Goal: Information Seeking & Learning: Learn about a topic

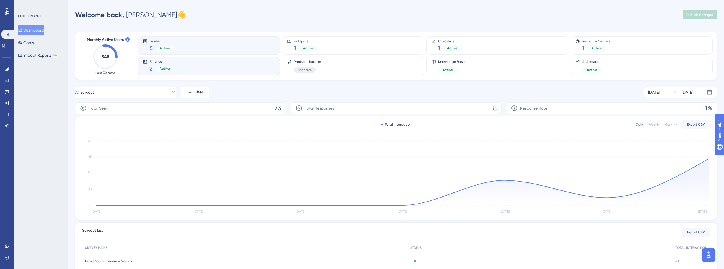
click at [178, 41] on div "Guides 5 Active" at bounding box center [209, 45] width 132 height 13
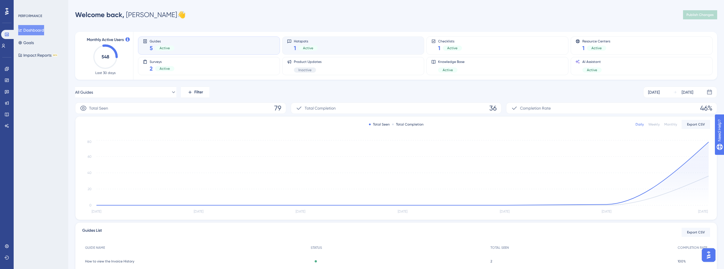
click at [320, 44] on div "Hotspots 1 Active" at bounding box center [353, 45] width 132 height 13
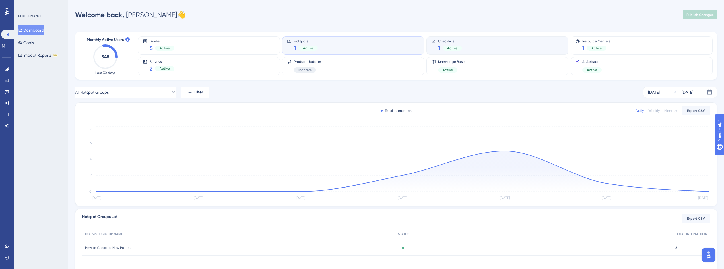
click at [498, 45] on div "Checklists 1 Active" at bounding box center [497, 45] width 132 height 13
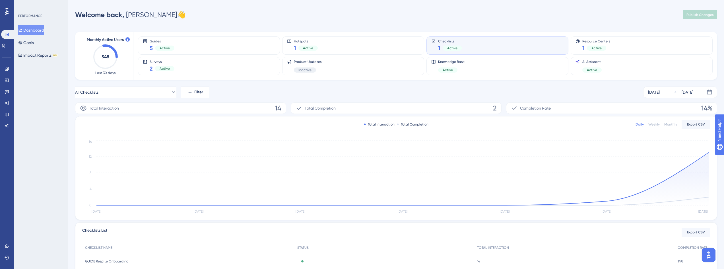
click at [68, 97] on div "PERFORMANCE Dashboard Goals Impact Reports BETA" at bounding box center [41, 134] width 55 height 269
click at [191, 66] on div "Surveys 2 Active" at bounding box center [209, 65] width 132 height 13
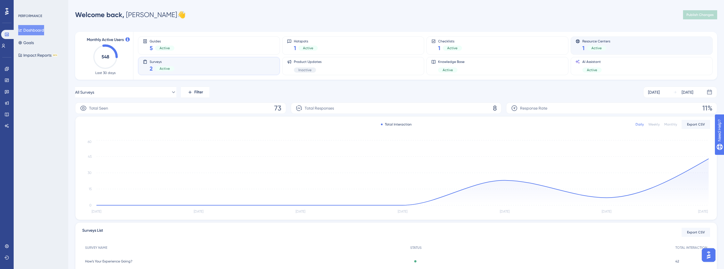
click at [606, 39] on span "Resource Centers" at bounding box center [597, 41] width 28 height 4
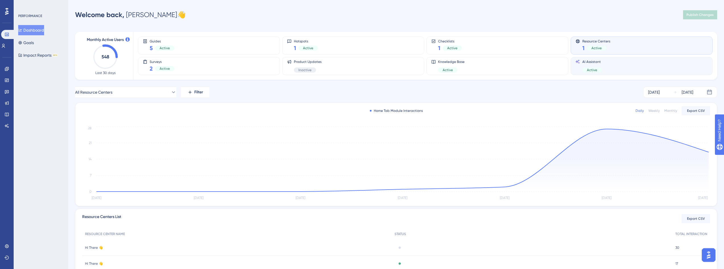
click at [608, 67] on div "AI Assistant Active" at bounding box center [642, 65] width 132 height 13
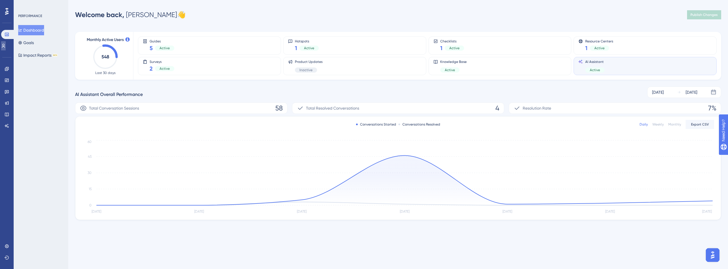
click at [6, 48] on icon at bounding box center [3, 46] width 5 height 5
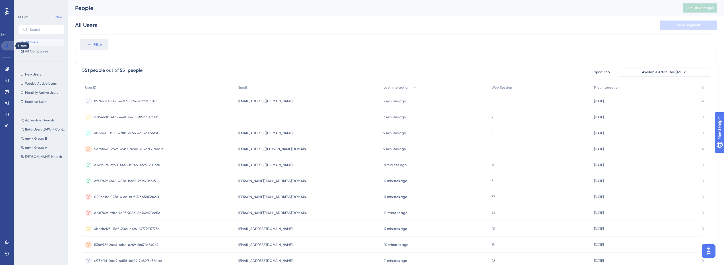
click at [9, 44] on icon at bounding box center [7, 46] width 5 height 5
click at [5, 48] on icon at bounding box center [7, 46] width 5 height 5
click at [5, 36] on icon at bounding box center [3, 34] width 4 height 3
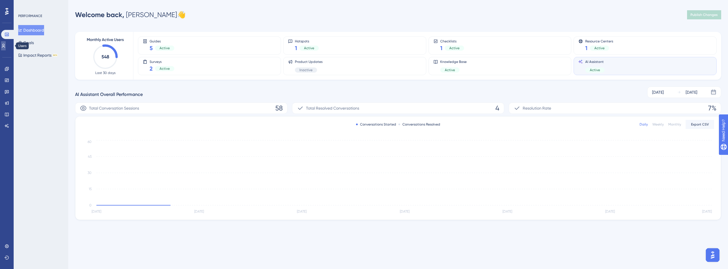
click at [6, 47] on icon at bounding box center [3, 46] width 5 height 5
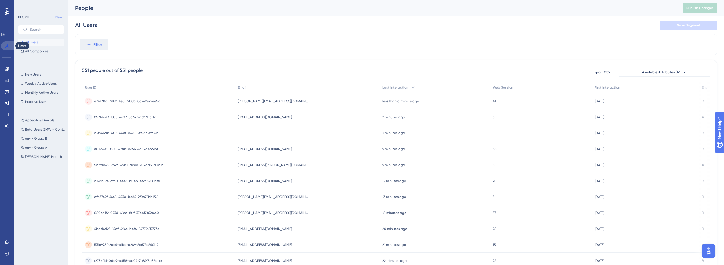
click at [6, 44] on icon at bounding box center [6, 46] width 3 height 4
click at [6, 34] on icon at bounding box center [3, 34] width 5 height 5
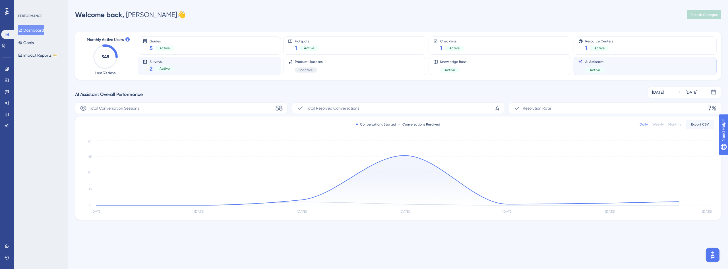
click at [177, 67] on div "Surveys 2 Active" at bounding box center [209, 65] width 133 height 13
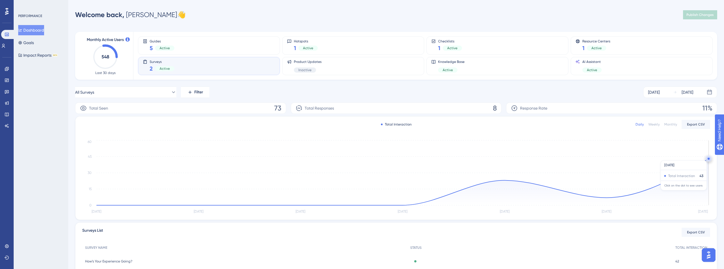
click at [708, 157] on circle at bounding box center [709, 159] width 5 height 5
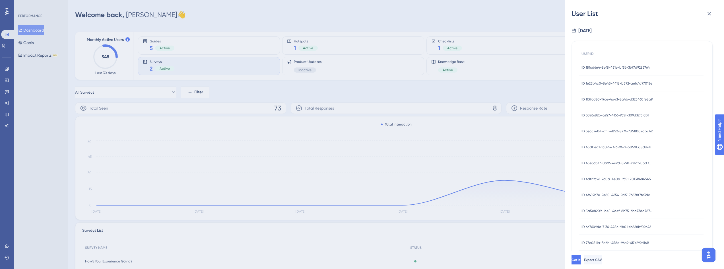
click at [618, 67] on span "ID 18fcd6e4-8ef8-451e-bf56-3697d9283764" at bounding box center [616, 67] width 68 height 5
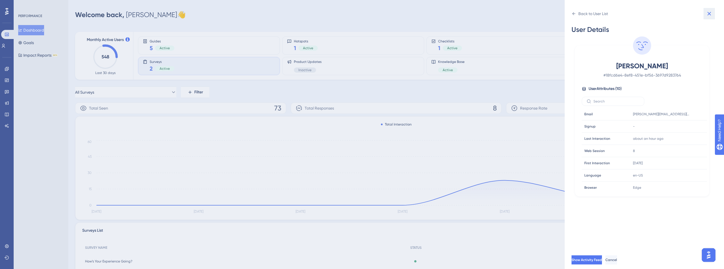
click at [711, 15] on icon at bounding box center [710, 14] width 4 height 4
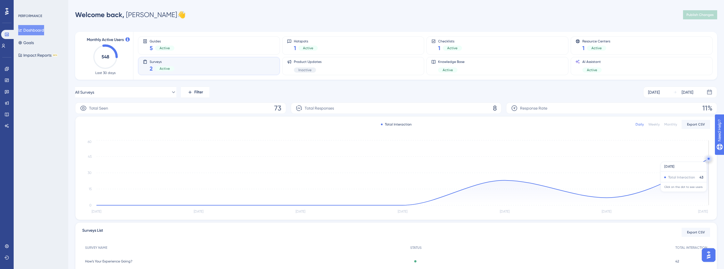
click at [708, 159] on circle at bounding box center [709, 159] width 2 height 2
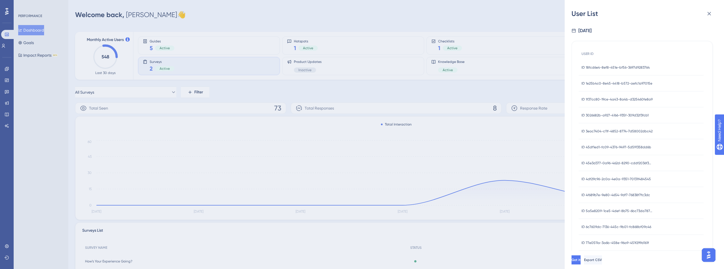
click at [615, 85] on span "ID 1e25b4c0-8e45-4418-b572-aefc1a97015e" at bounding box center [617, 83] width 71 height 5
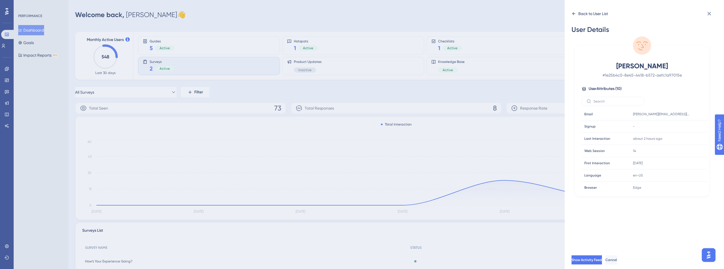
click at [602, 17] on div "Back to User List" at bounding box center [590, 13] width 36 height 9
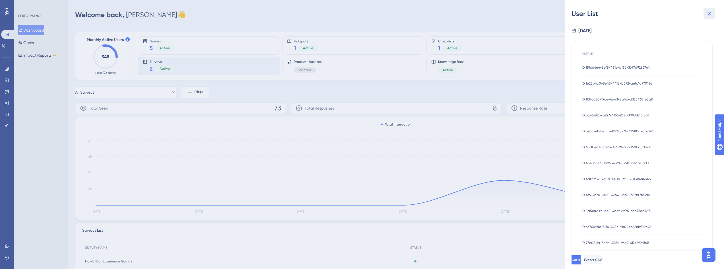
click at [709, 14] on icon at bounding box center [710, 14] width 4 height 4
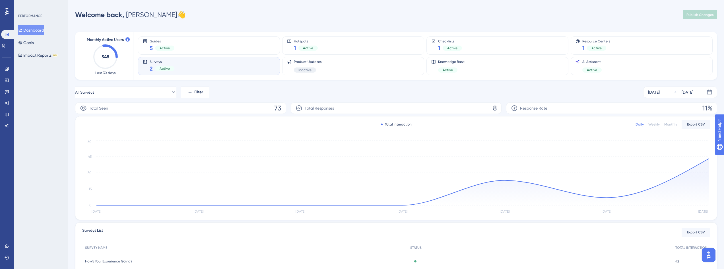
drag, startPoint x: 351, startPoint y: 88, endPoint x: 343, endPoint y: 86, distance: 7.8
click at [351, 88] on div "All Surveys Filter [DATE] [DATE]" at bounding box center [396, 92] width 642 height 11
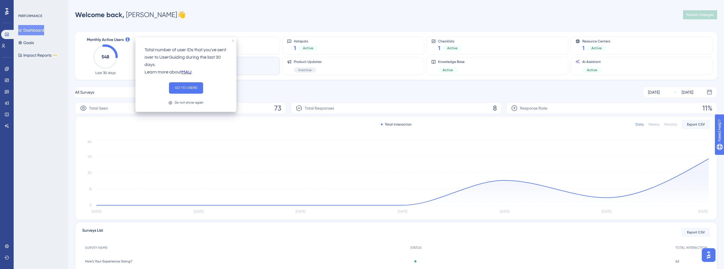
click at [233, 42] on icon "close tooltip" at bounding box center [233, 41] width 2 height 2
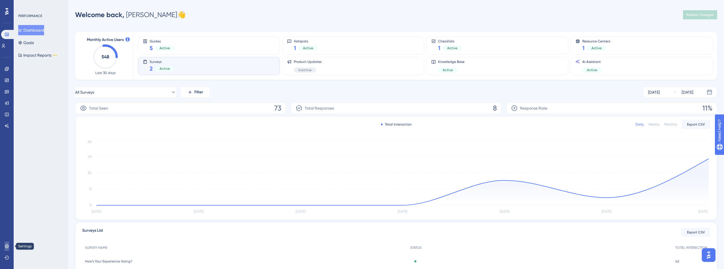
click at [5, 248] on icon at bounding box center [7, 246] width 5 height 5
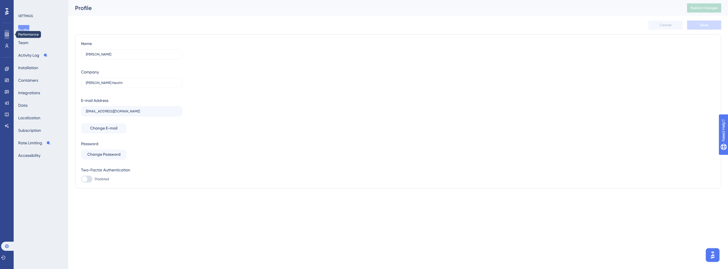
click at [8, 32] on icon at bounding box center [7, 34] width 5 height 5
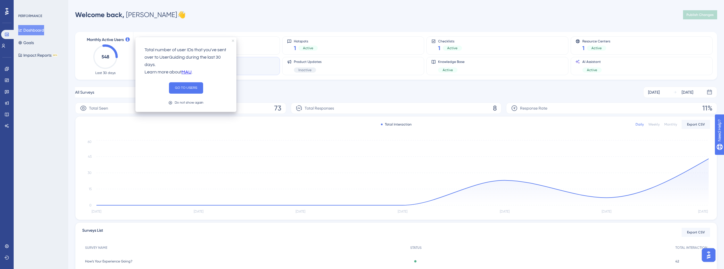
click at [232, 40] on icon "close tooltip" at bounding box center [233, 41] width 2 height 2
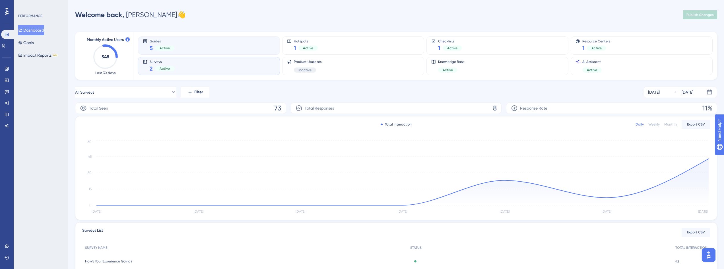
click at [215, 49] on div "Guides 5 Active" at bounding box center [209, 45] width 132 height 13
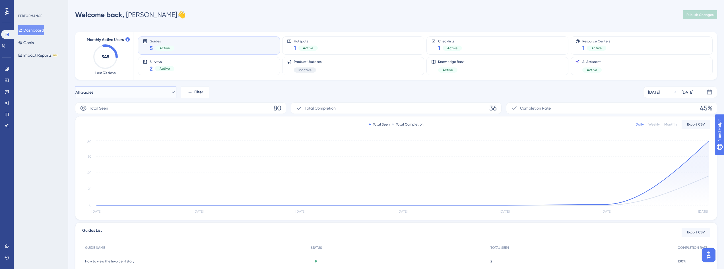
click at [127, 91] on button "All Guides" at bounding box center [125, 92] width 101 height 11
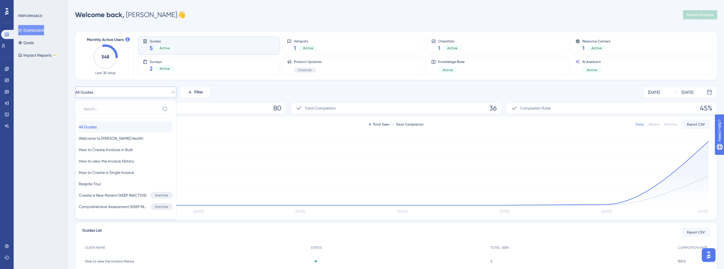
scroll to position [25, 0]
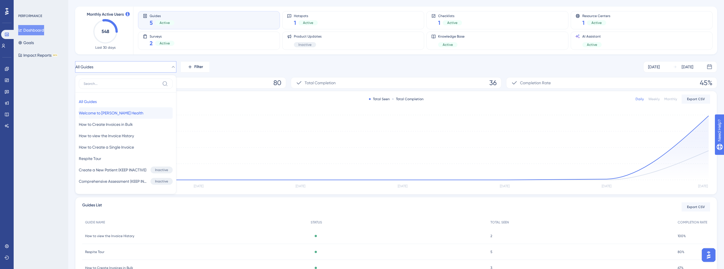
click at [122, 115] on span "Welcome to [PERSON_NAME] Health" at bounding box center [111, 113] width 65 height 7
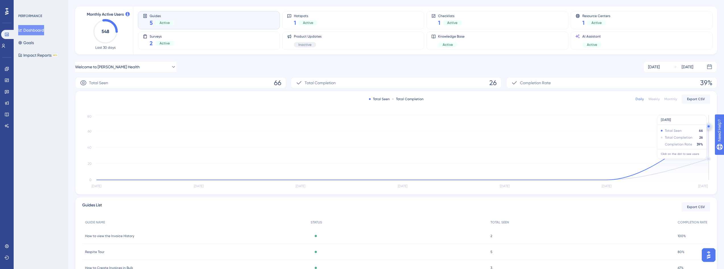
click at [708, 159] on icon at bounding box center [402, 152] width 612 height 53
click at [708, 125] on circle at bounding box center [709, 126] width 5 height 5
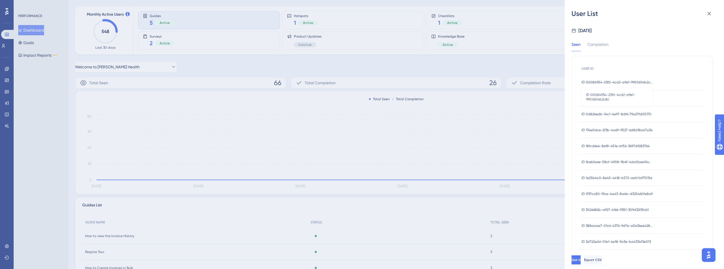
click at [628, 81] on span "ID 00084954-23f0-4cd2-a9e1-9901d04b2c8c" at bounding box center [617, 82] width 71 height 5
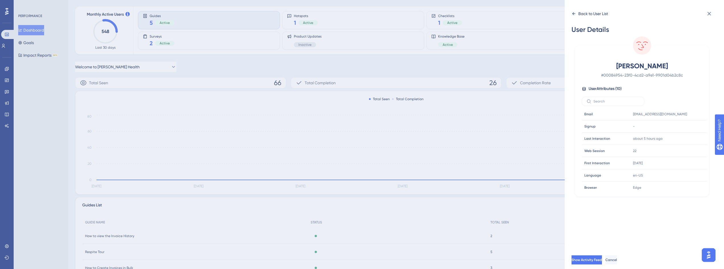
click at [575, 15] on icon at bounding box center [574, 13] width 5 height 5
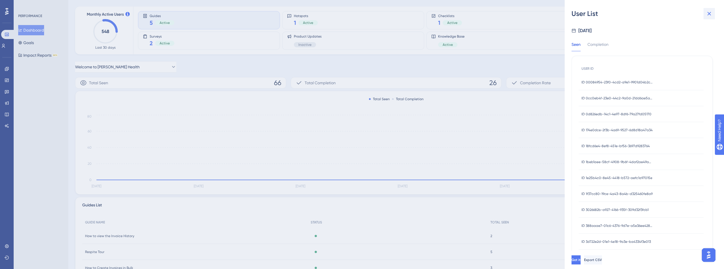
click at [711, 12] on icon at bounding box center [709, 13] width 7 height 7
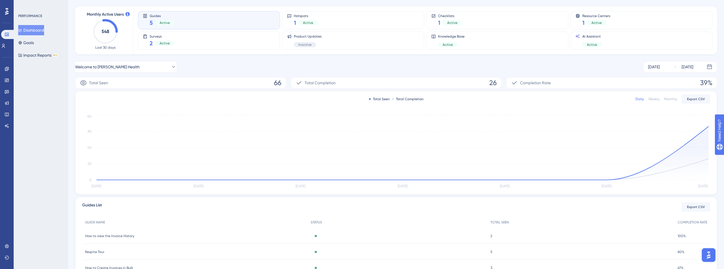
click at [711, 12] on div "Resource Centers 1 Active" at bounding box center [642, 20] width 142 height 18
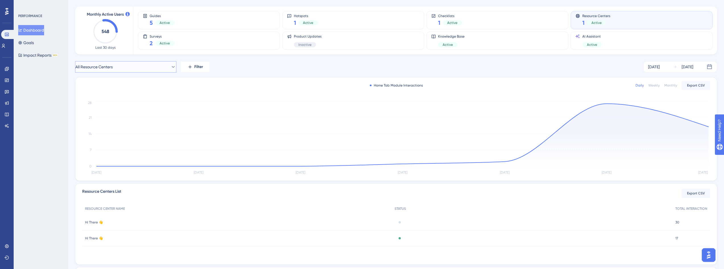
click at [141, 67] on button "All Resource Centers" at bounding box center [125, 66] width 101 height 11
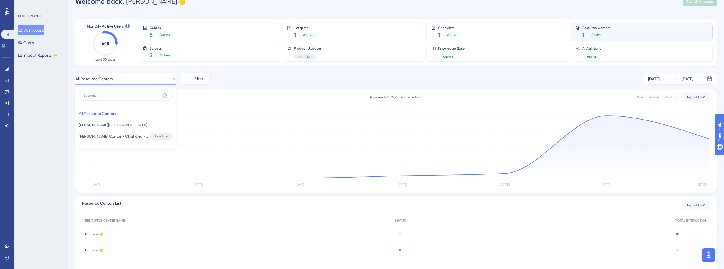
scroll to position [0, 0]
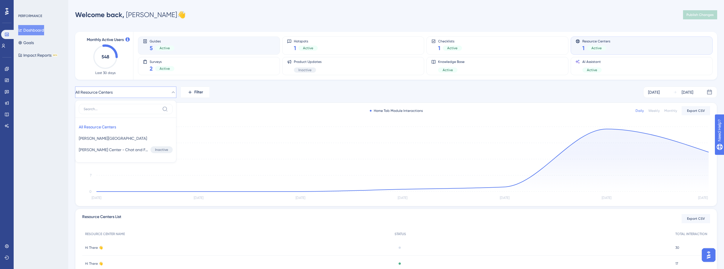
click at [186, 48] on div "Guides 5 Active" at bounding box center [209, 45] width 132 height 13
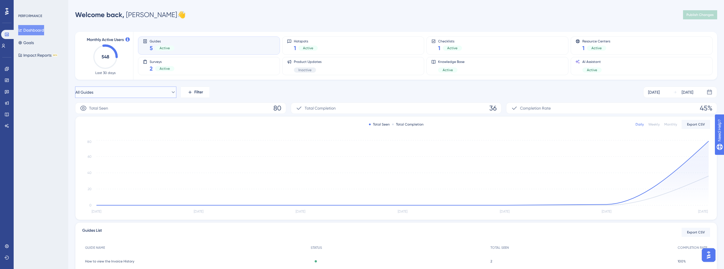
click at [122, 90] on button "All Guides" at bounding box center [125, 92] width 101 height 11
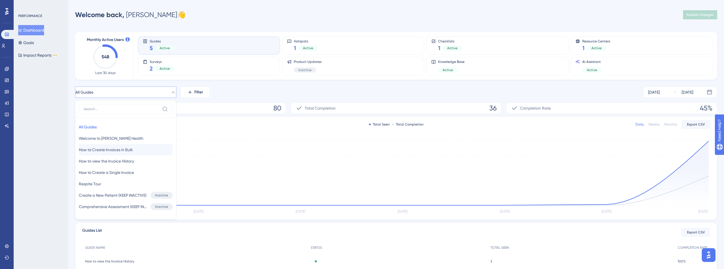
scroll to position [25, 0]
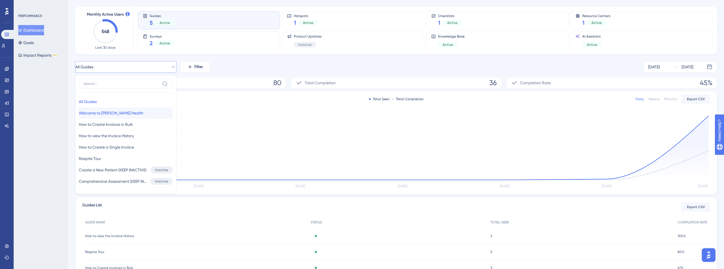
click at [116, 114] on span "Welcome to [PERSON_NAME] Health" at bounding box center [111, 113] width 65 height 7
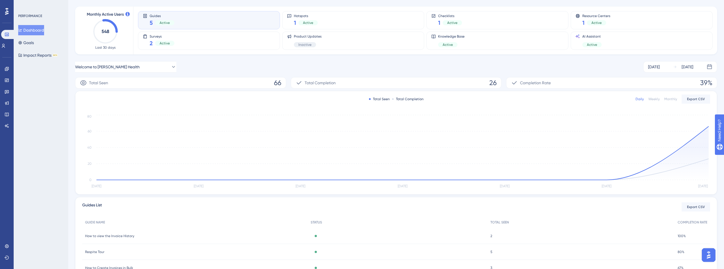
click at [709, 159] on icon "[DATE] Aug [DATE] Aug [DATE] Aug [DATE] 0 20 40 60 80" at bounding box center [396, 152] width 628 height 76
click at [707, 159] on icon at bounding box center [402, 152] width 612 height 53
click at [708, 126] on circle at bounding box center [709, 126] width 2 height 2
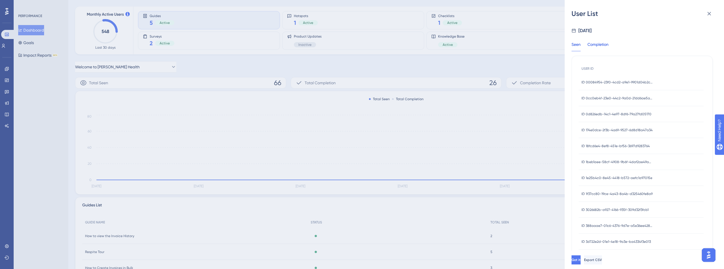
click at [607, 46] on div "Completion" at bounding box center [598, 46] width 21 height 10
click at [606, 83] on span "ID 1beb1aee-58cf-4908-9b6f-4daf2ae49a44" at bounding box center [617, 82] width 71 height 5
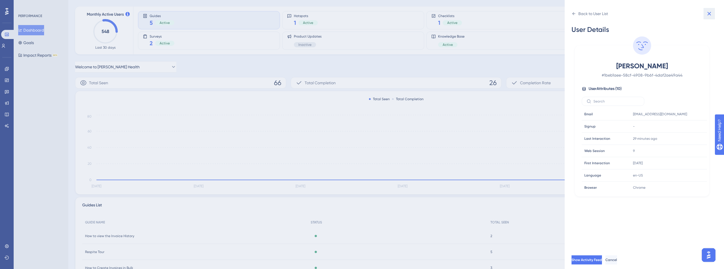
click at [707, 10] on icon at bounding box center [709, 13] width 7 height 7
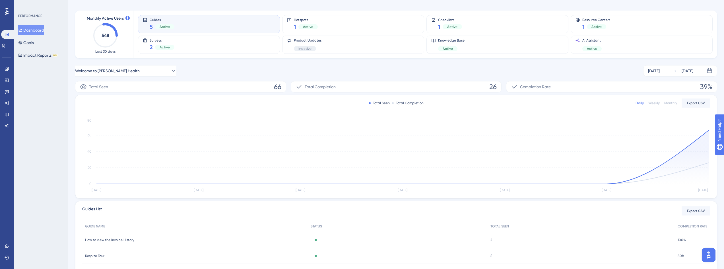
scroll to position [0, 0]
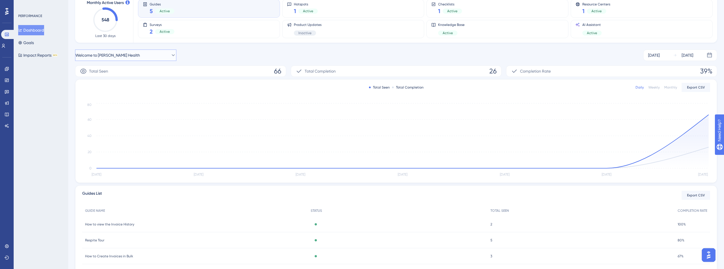
click at [142, 53] on button "Welcome to [PERSON_NAME] Health" at bounding box center [125, 55] width 101 height 11
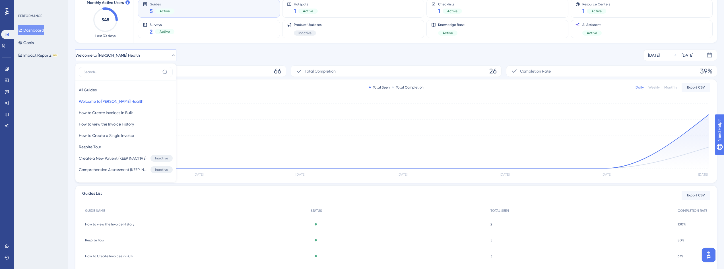
scroll to position [25, 0]
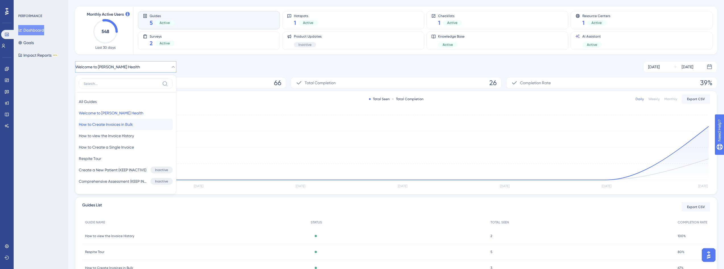
click at [133, 123] on span "How to Create Invoices in Bulk" at bounding box center [106, 124] width 54 height 7
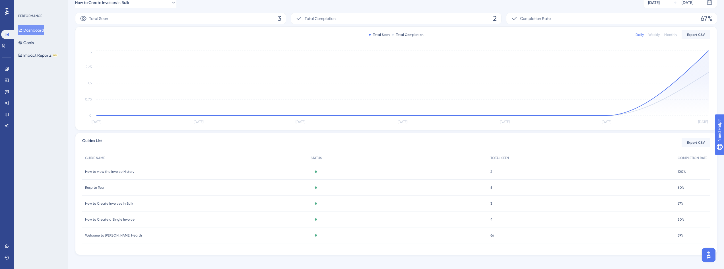
scroll to position [94, 0]
click at [120, 201] on span "How to Create Invoices in Bulk" at bounding box center [109, 199] width 48 height 5
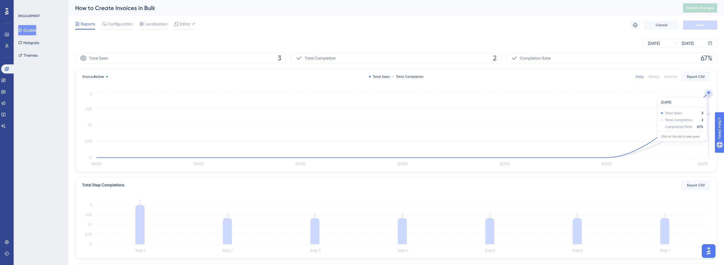
click at [708, 94] on circle at bounding box center [709, 92] width 5 height 5
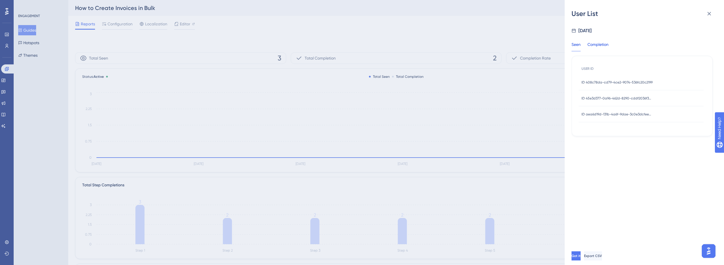
click at [602, 45] on div "Completion" at bounding box center [598, 46] width 21 height 10
click at [605, 82] on span "ID 408c78da-cd79-4ce2-9074-536fc20c2199" at bounding box center [617, 82] width 71 height 5
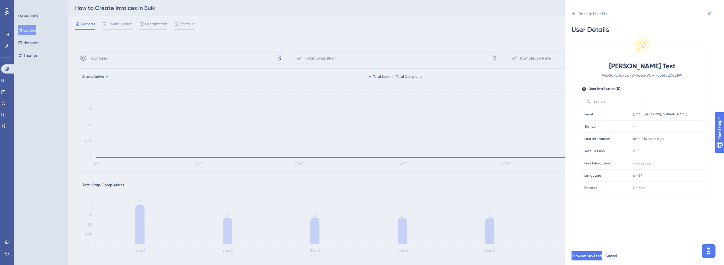
click at [571, 16] on div "Back to User List User Details Matheus Test # 408c78da-cd79-4ce2-9074-536fc20c2…" at bounding box center [644, 132] width 159 height 265
click at [575, 15] on icon at bounding box center [574, 13] width 5 height 5
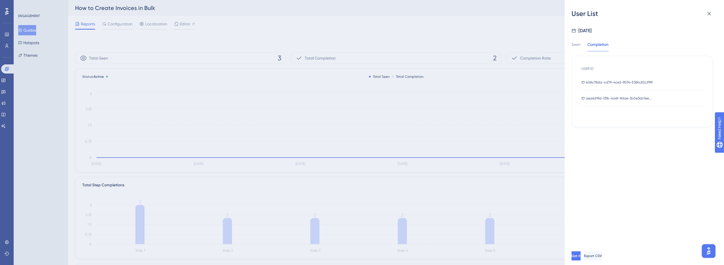
click at [621, 97] on span "ID aea6d19d-131b-4a6f-9dae-3c0e3dcfeeaa" at bounding box center [617, 98] width 71 height 5
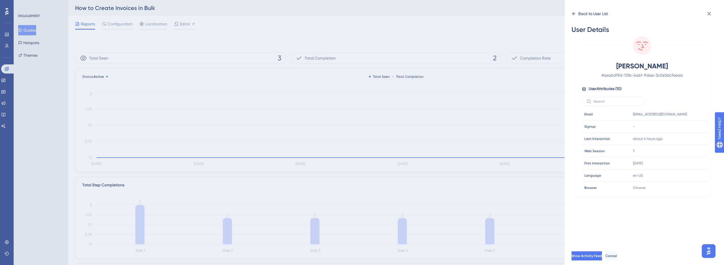
click at [591, 14] on div "Back to User List" at bounding box center [594, 13] width 30 height 7
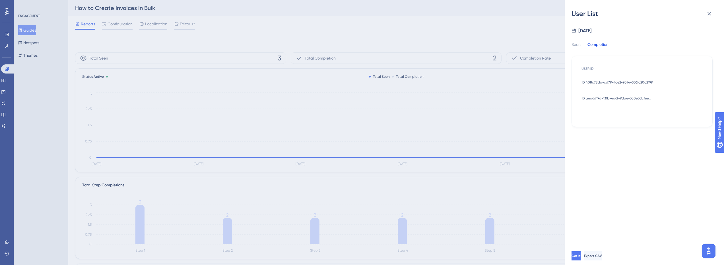
click at [621, 97] on span "ID aea6d19d-131b-4a6f-9dae-3c0e3dcfeeaa" at bounding box center [617, 98] width 71 height 5
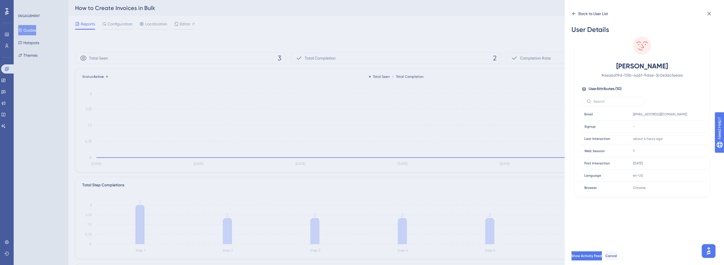
click at [595, 16] on div "Back to User List" at bounding box center [594, 13] width 30 height 7
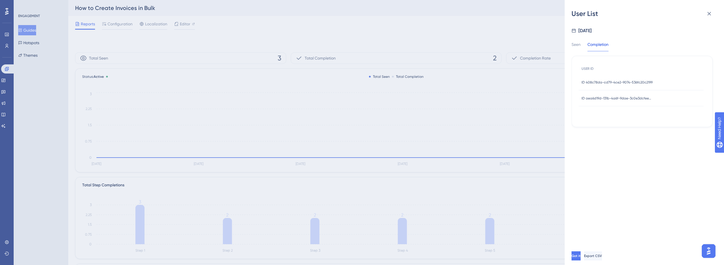
click at [612, 81] on span "ID 408c78da-cd79-4ce2-9074-536fc20c2199" at bounding box center [617, 82] width 71 height 5
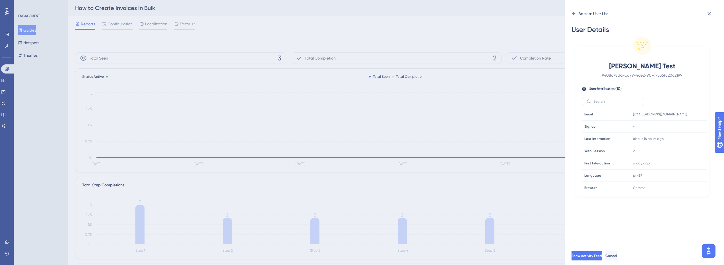
click at [594, 15] on div "Back to User List" at bounding box center [594, 13] width 30 height 7
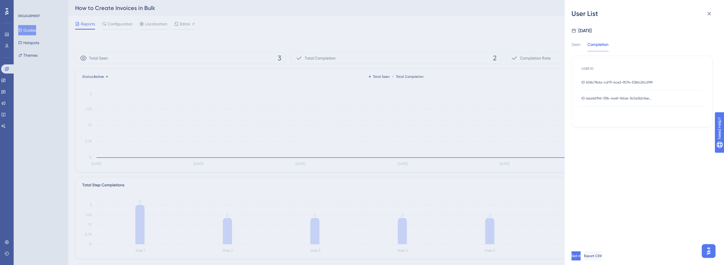
click at [617, 98] on span "ID aea6d19d-131b-4a6f-9dae-3c0e3dcfeeaa" at bounding box center [617, 98] width 71 height 5
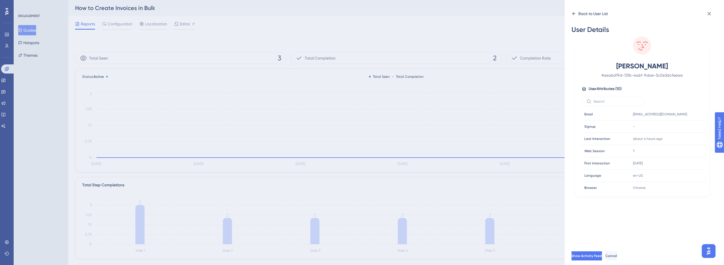
click at [596, 15] on div "Back to User List" at bounding box center [594, 13] width 30 height 7
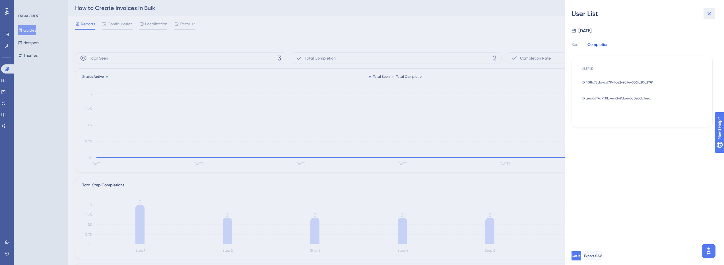
click at [714, 13] on button at bounding box center [709, 13] width 11 height 11
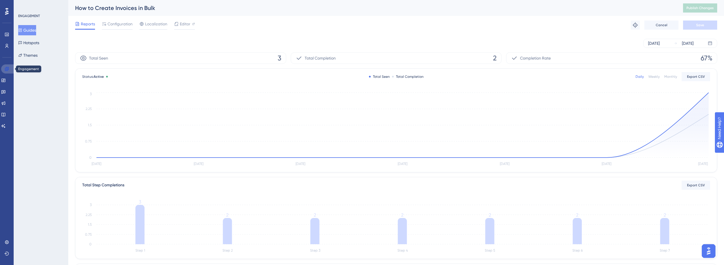
click at [8, 66] on link at bounding box center [8, 68] width 14 height 9
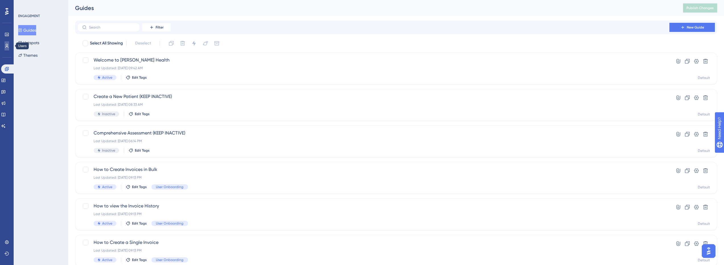
click at [8, 46] on icon at bounding box center [7, 46] width 5 height 5
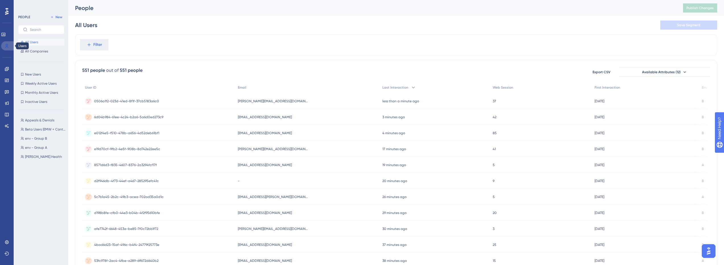
click at [6, 45] on icon at bounding box center [6, 46] width 3 height 4
click at [5, 67] on link at bounding box center [7, 68] width 5 height 9
